Goal: Transaction & Acquisition: Book appointment/travel/reservation

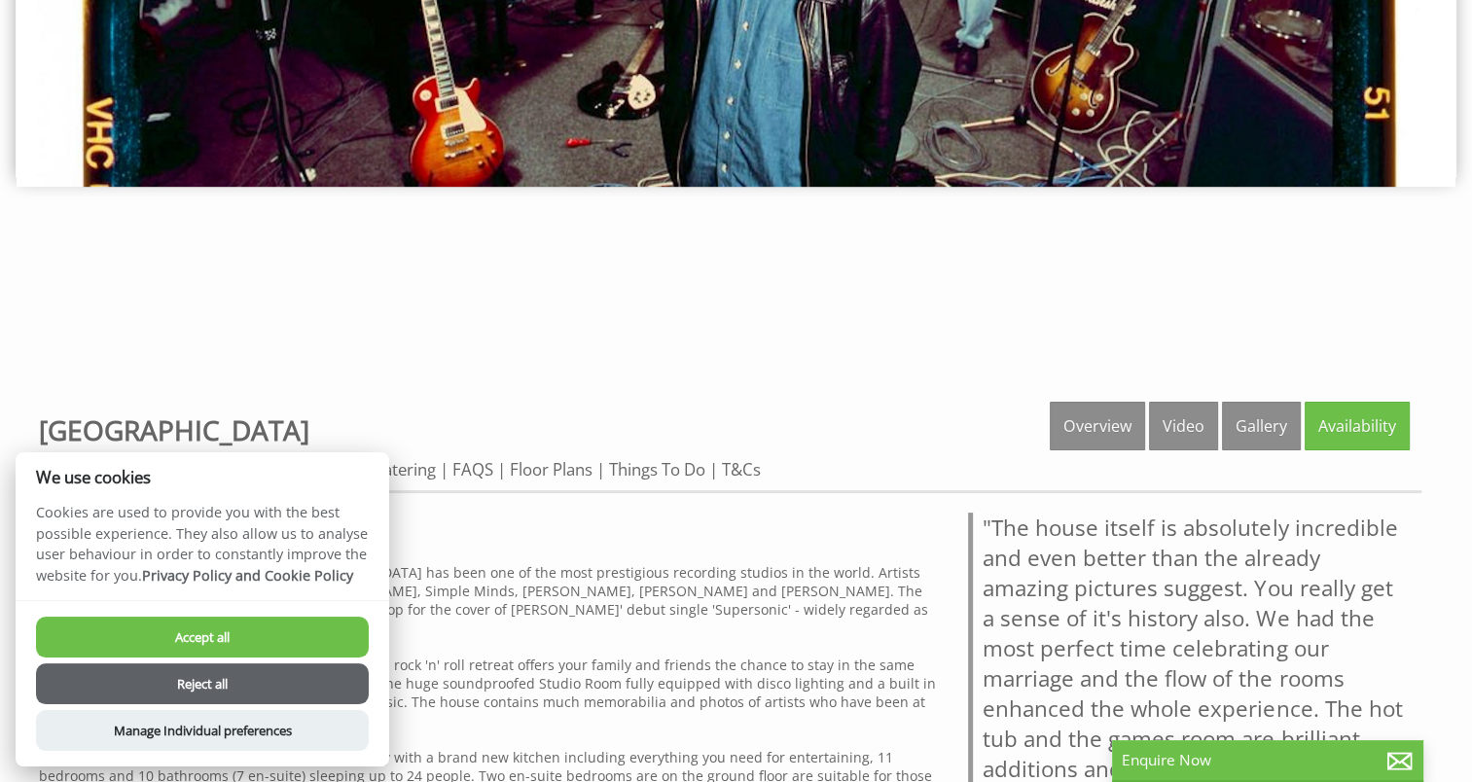
scroll to position [584, 0]
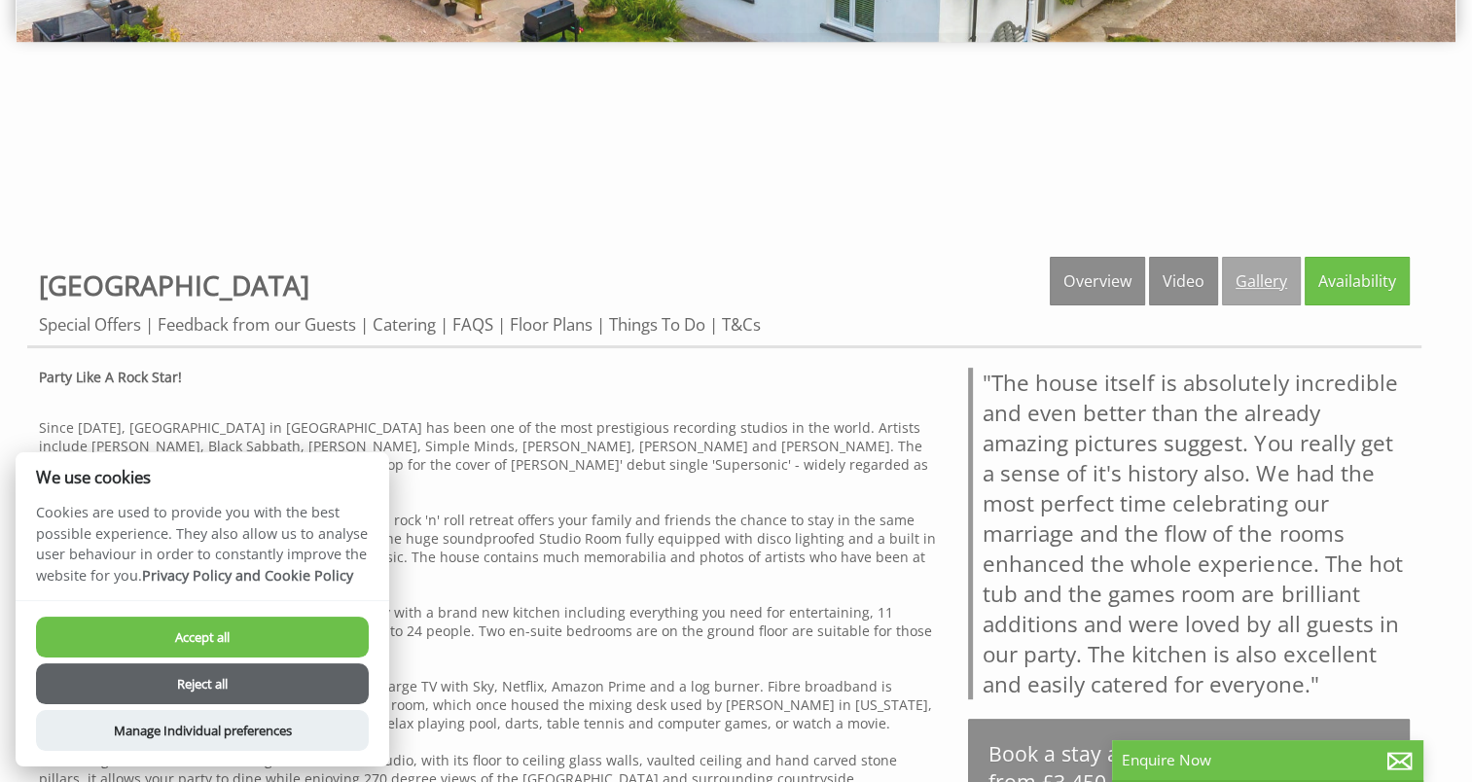
click at [1260, 284] on link "Gallery" at bounding box center [1261, 281] width 79 height 49
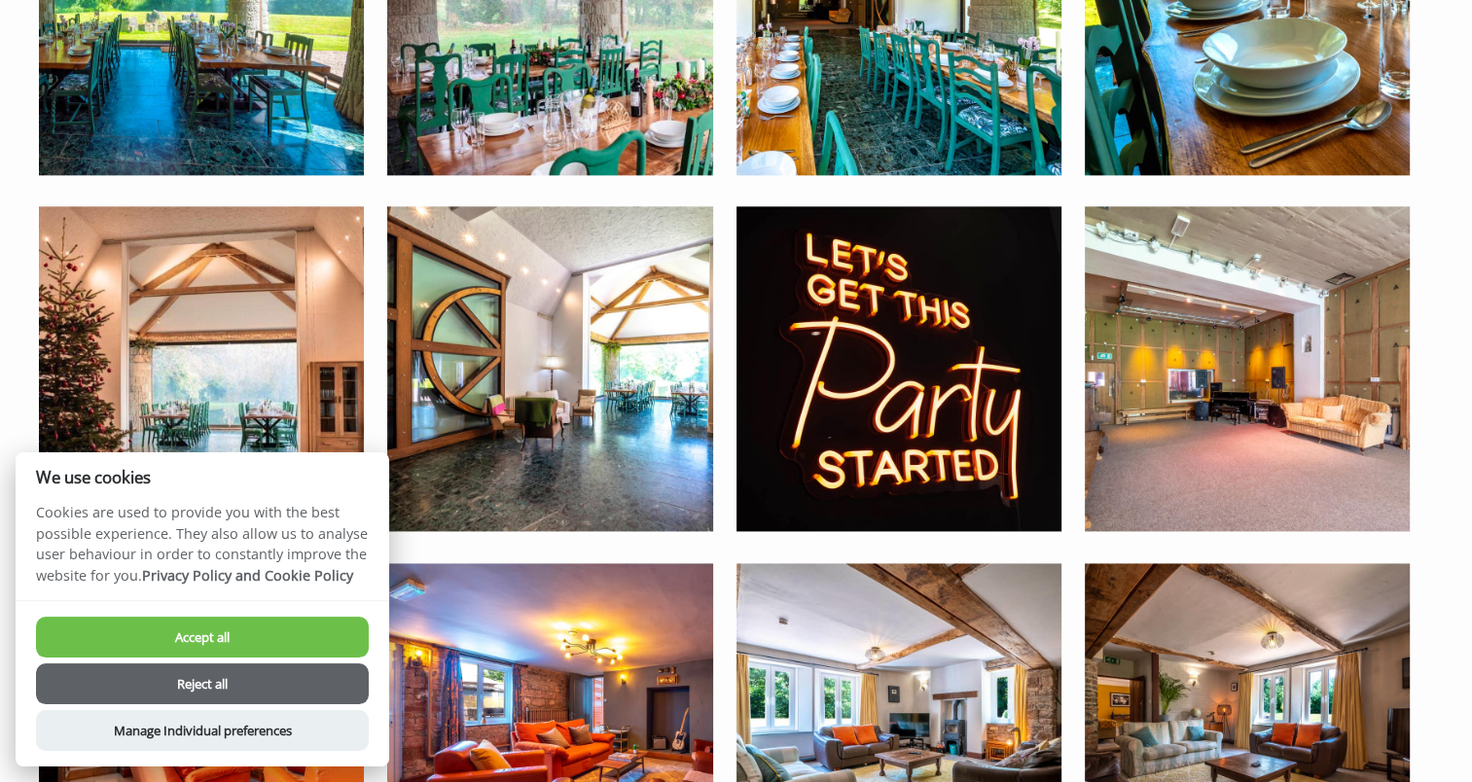
scroll to position [2724, 0]
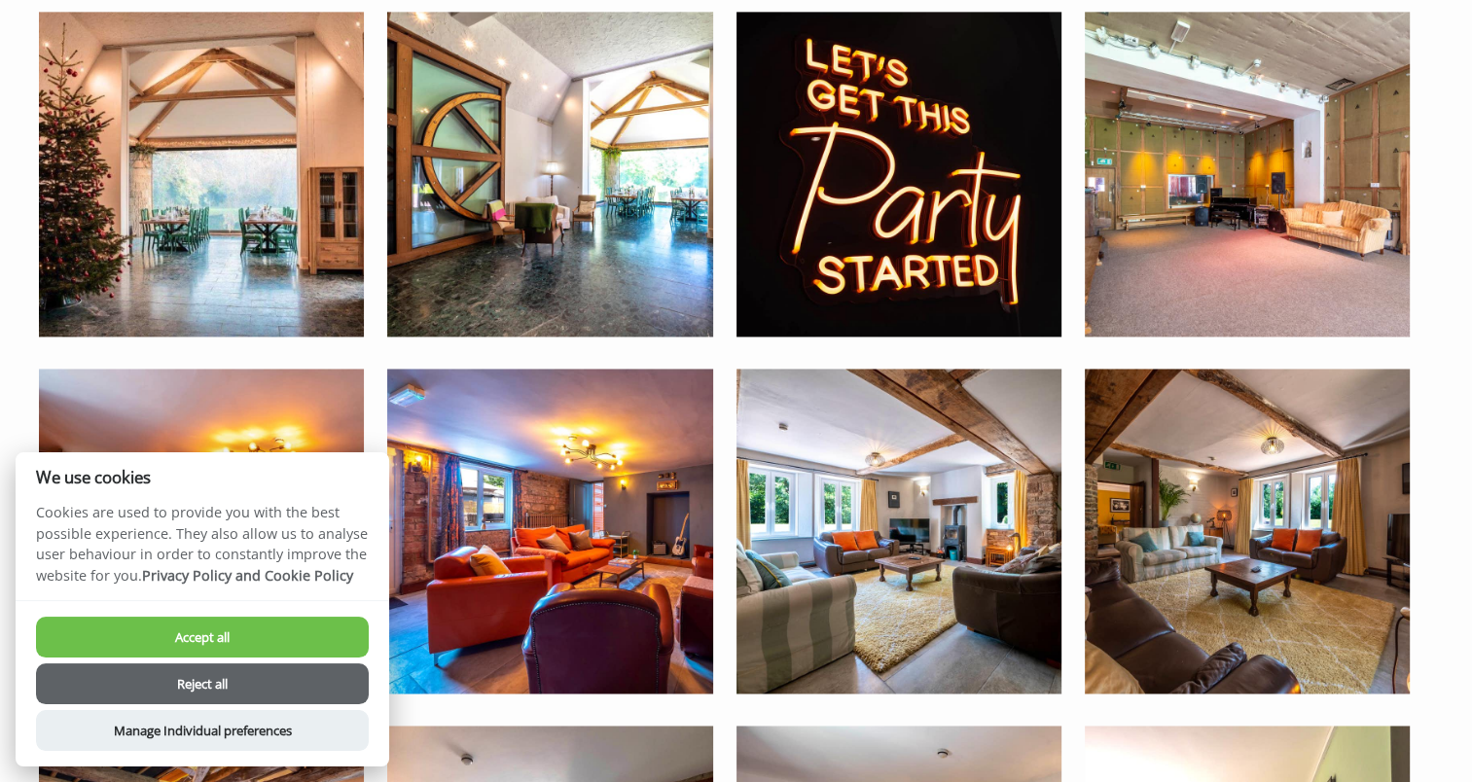
click at [171, 643] on button "Accept all" at bounding box center [202, 637] width 333 height 41
checkbox input "true"
